Goal: Navigation & Orientation: Find specific page/section

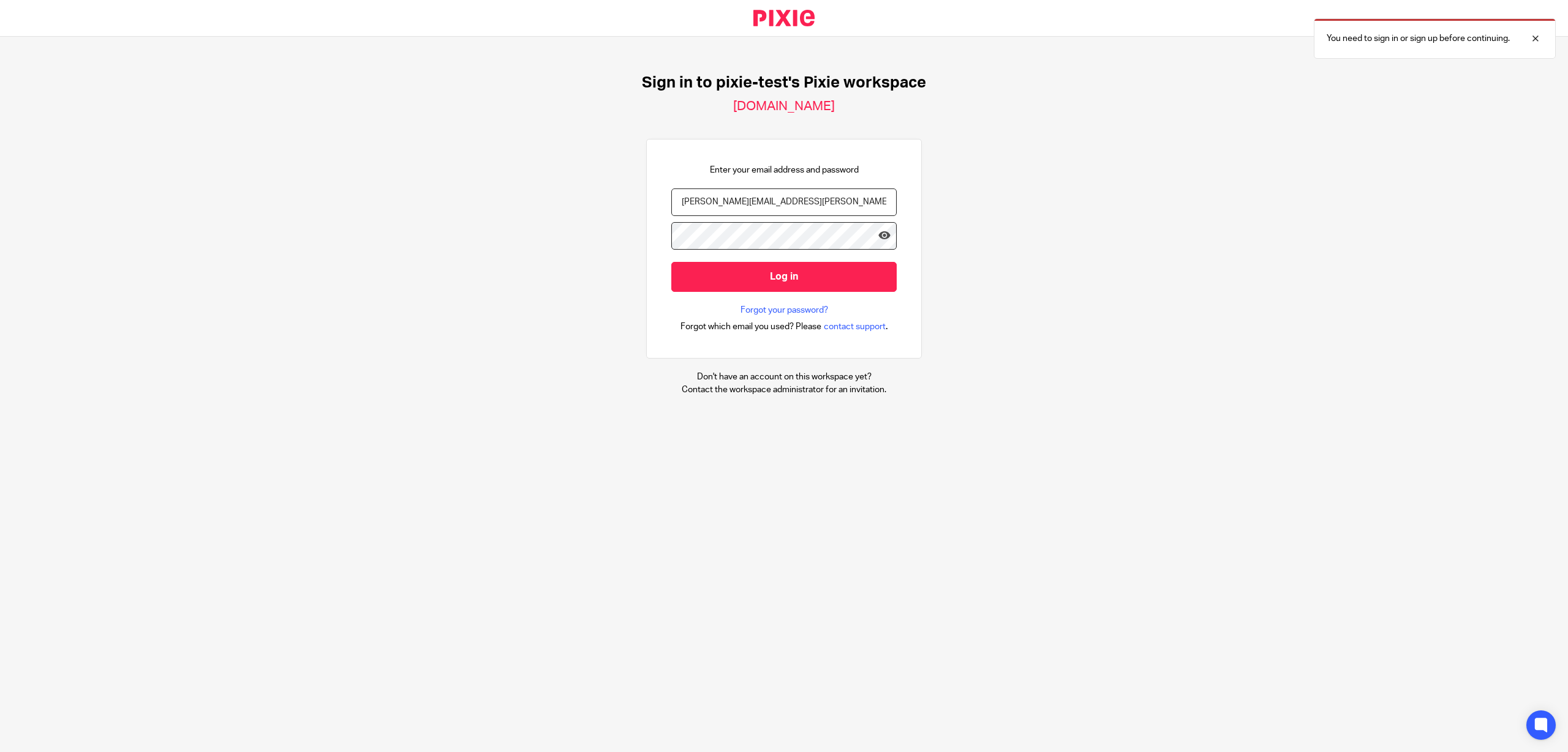
click at [756, 280] on input "Log in" at bounding box center [784, 276] width 225 height 30
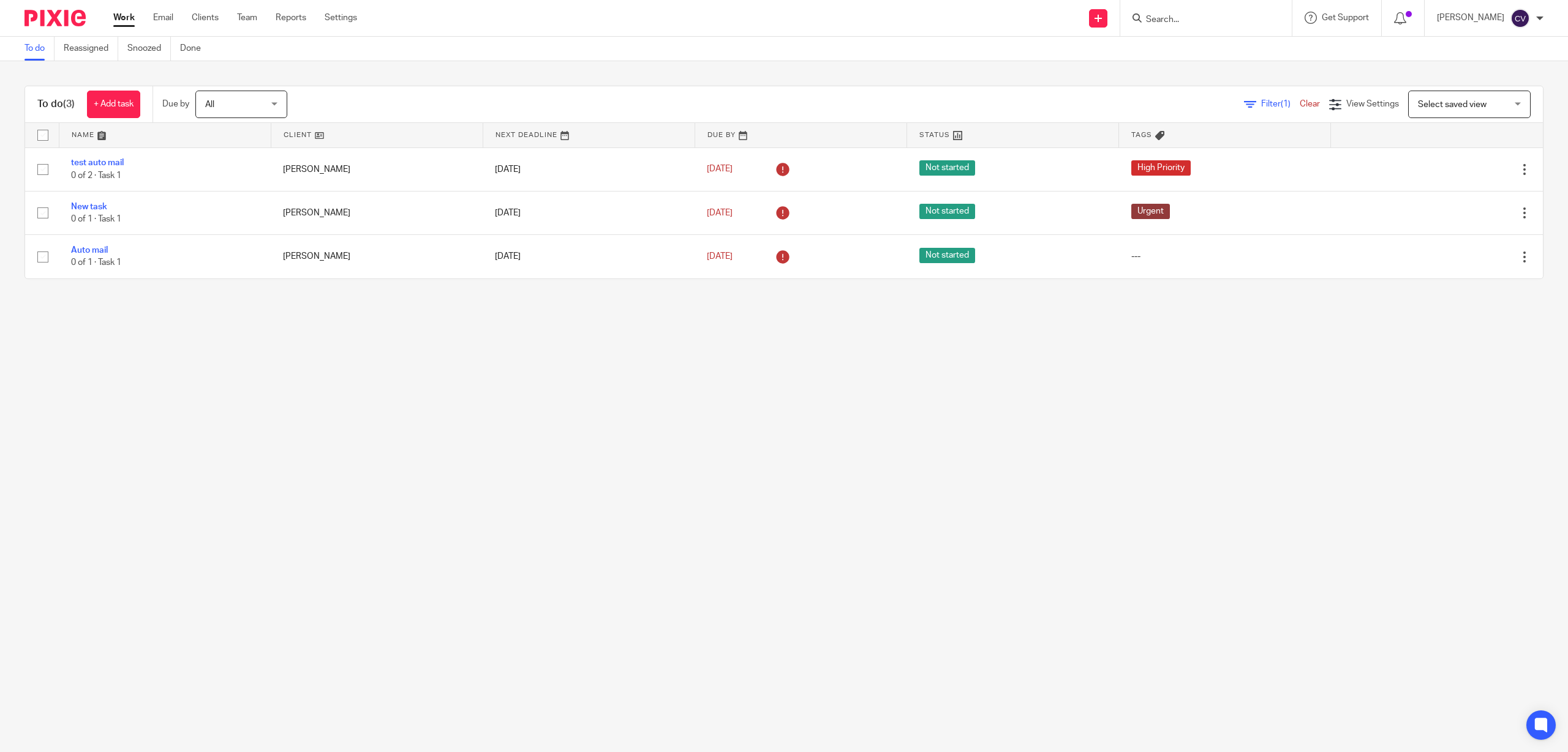
drag, startPoint x: 249, startPoint y: 18, endPoint x: 255, endPoint y: 96, distance: 78.2
click at [248, 18] on link "Team" at bounding box center [247, 18] width 20 height 13
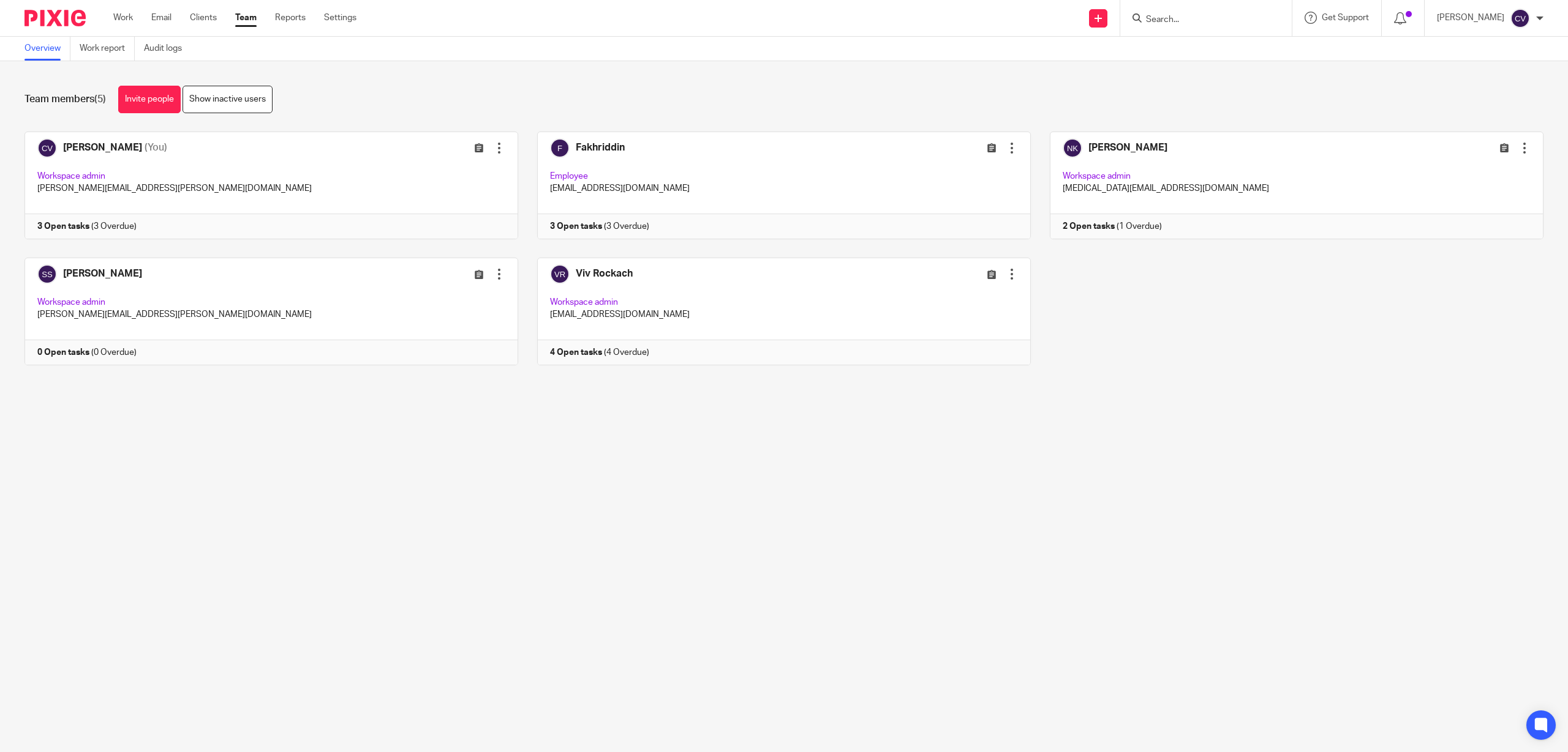
click at [253, 16] on link "Team" at bounding box center [246, 18] width 22 height 13
click at [345, 14] on link "Settings" at bounding box center [340, 18] width 32 height 13
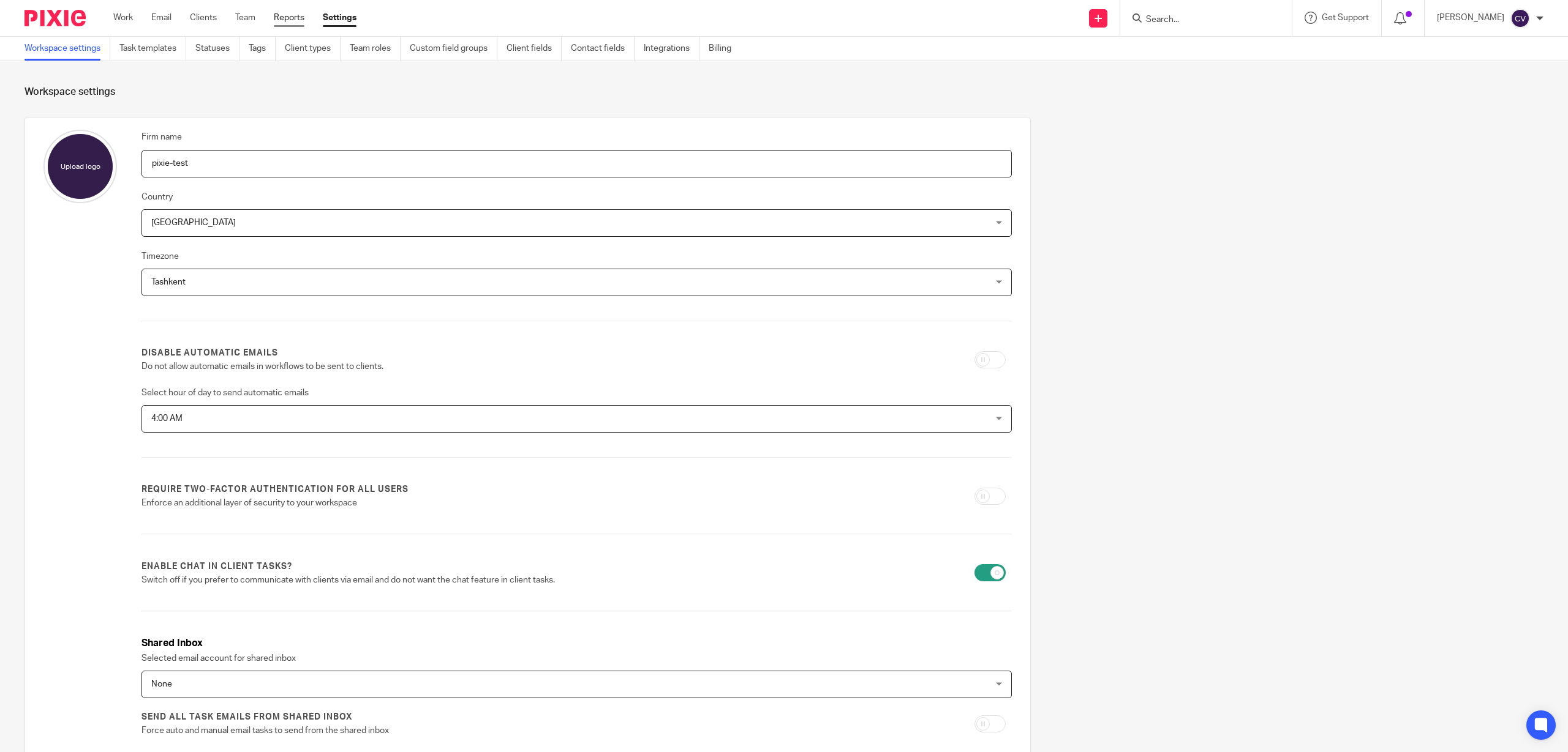
click at [283, 15] on link "Reports" at bounding box center [289, 18] width 31 height 13
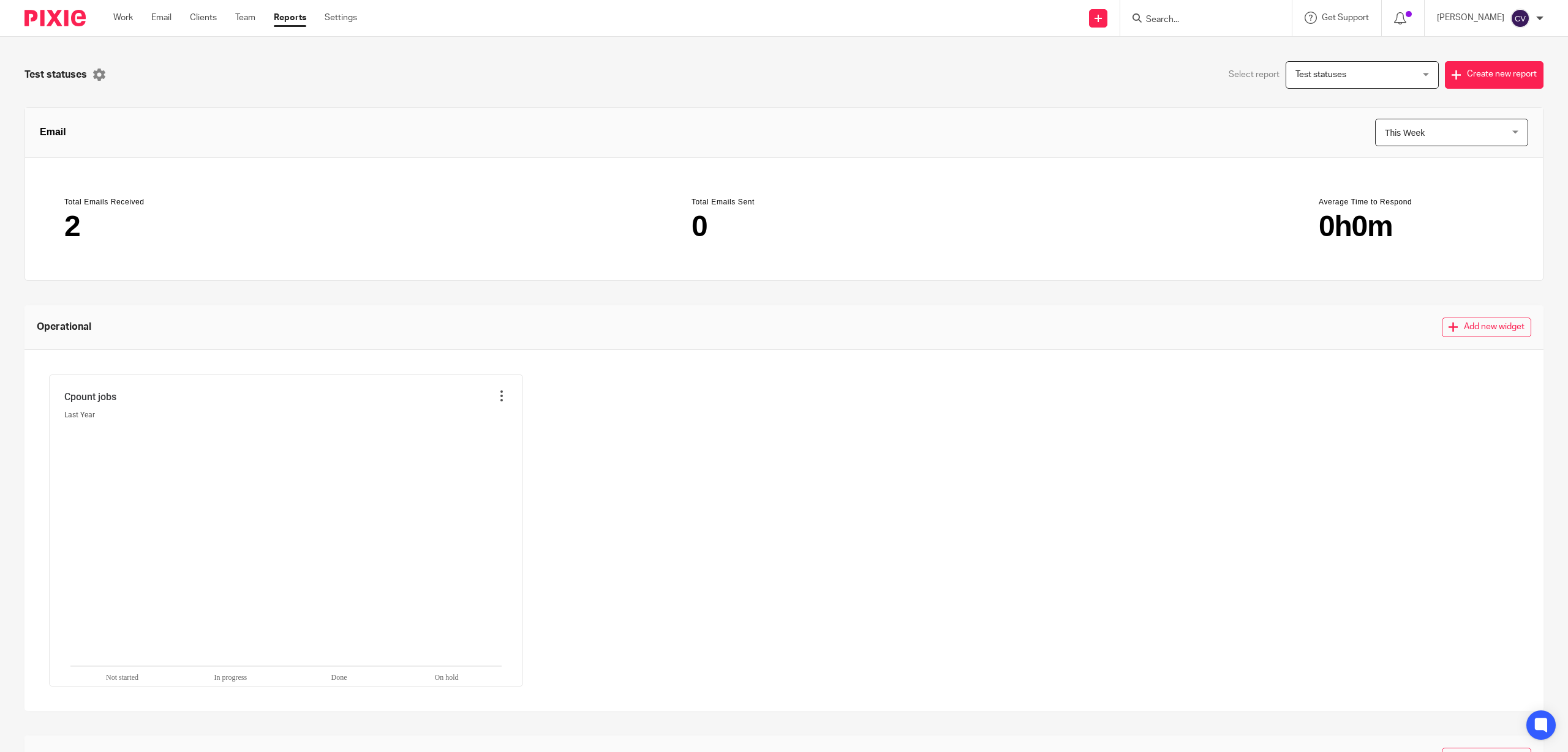
click at [1405, 73] on div "Test statuses Test statuses" at bounding box center [1362, 75] width 153 height 28
click at [1024, 59] on div "Test statuses Select report Test statuses Test statuses Test statuses 1 Create …" at bounding box center [784, 394] width 1568 height 715
click at [250, 14] on link "Team" at bounding box center [245, 18] width 20 height 13
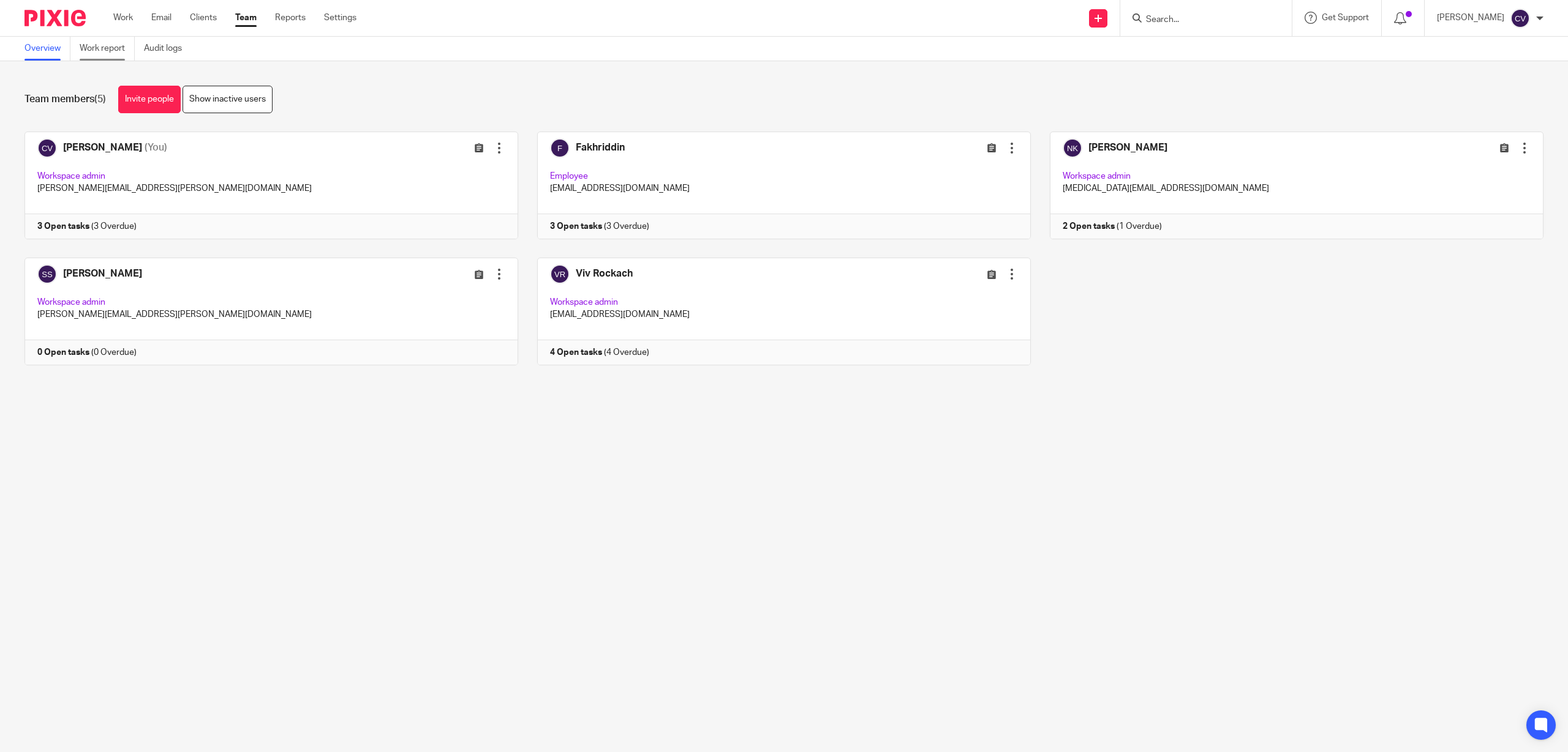
click at [110, 51] on link "Work report" at bounding box center [106, 49] width 55 height 24
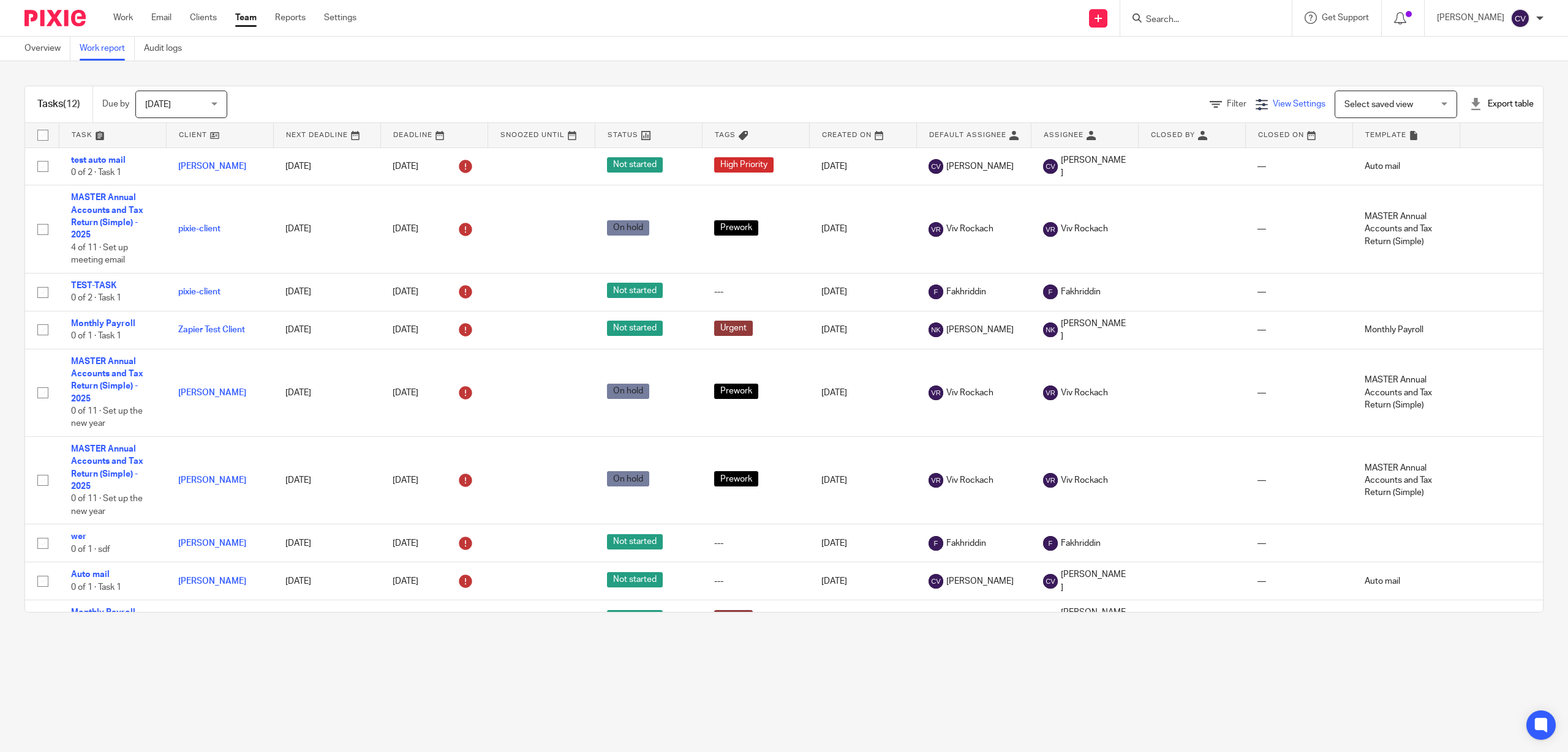
click at [1272, 102] on span "View Settings" at bounding box center [1299, 104] width 52 height 9
click at [1203, 160] on div "Manage saved views" at bounding box center [1231, 164] width 141 height 25
click at [1203, 168] on span "Manage saved views" at bounding box center [1217, 168] width 78 height 9
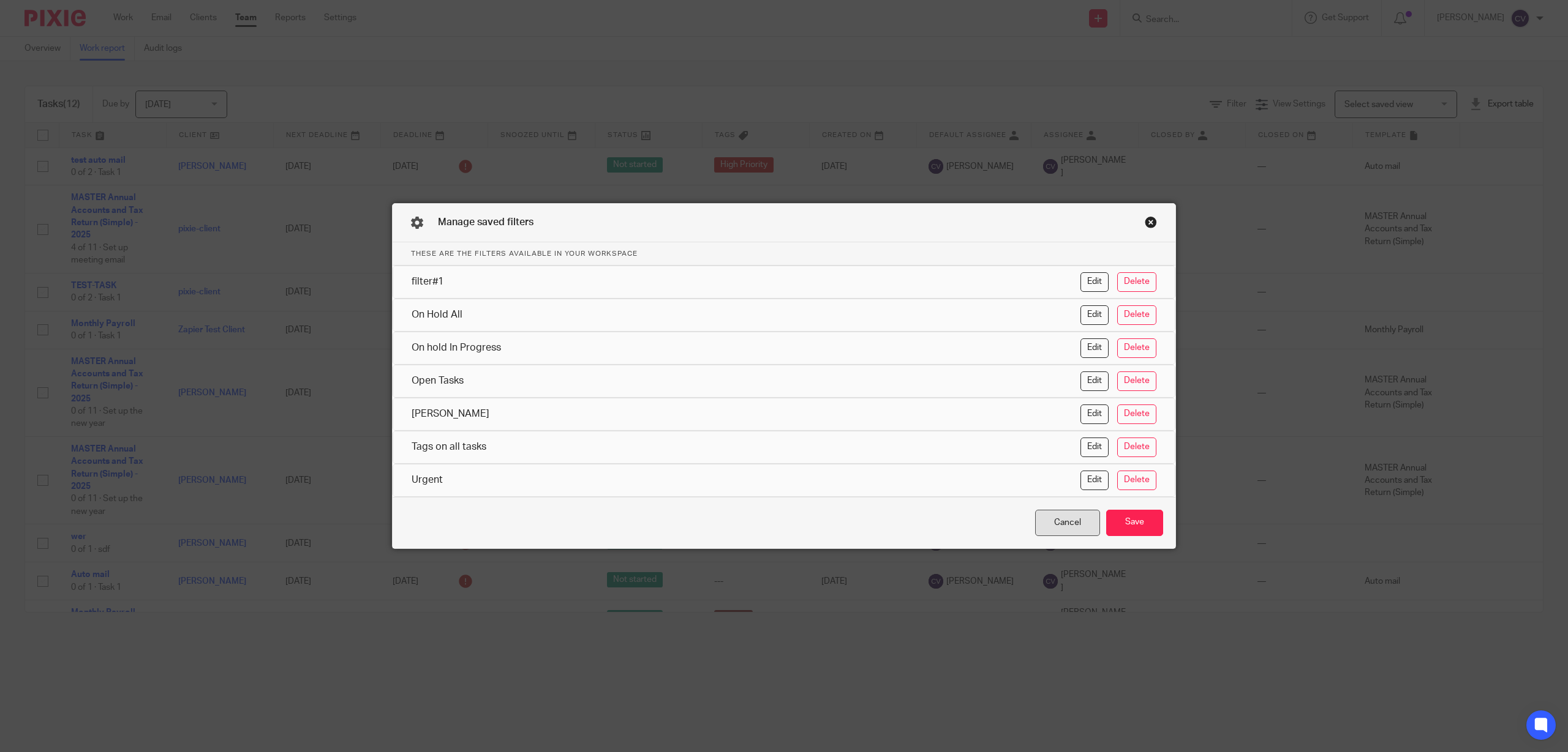
click at [1056, 526] on div "Cancel" at bounding box center [1067, 522] width 65 height 26
